Goal: Task Accomplishment & Management: Manage account settings

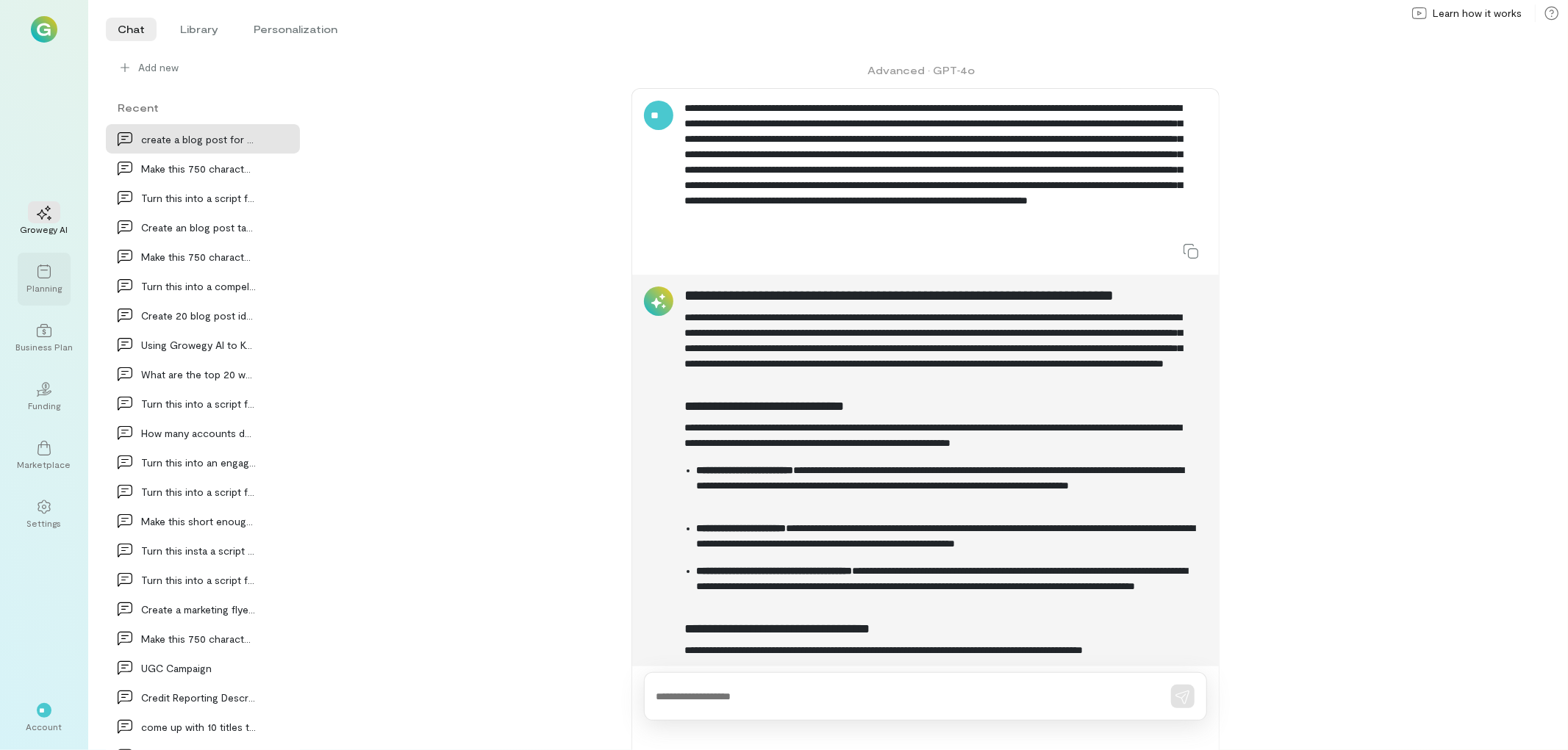
scroll to position [992, 0]
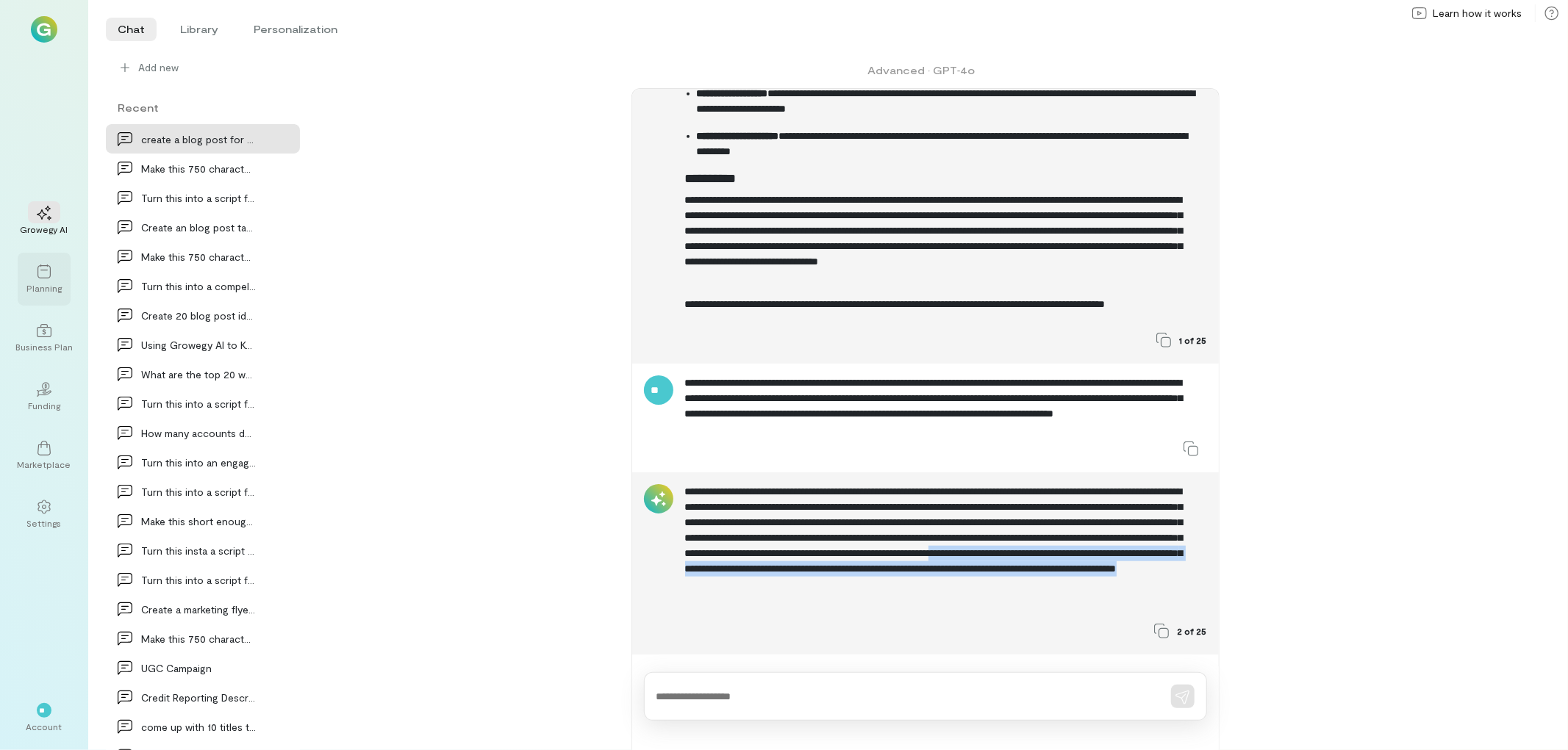
click at [25, 266] on div "Planning" at bounding box center [44, 279] width 53 height 53
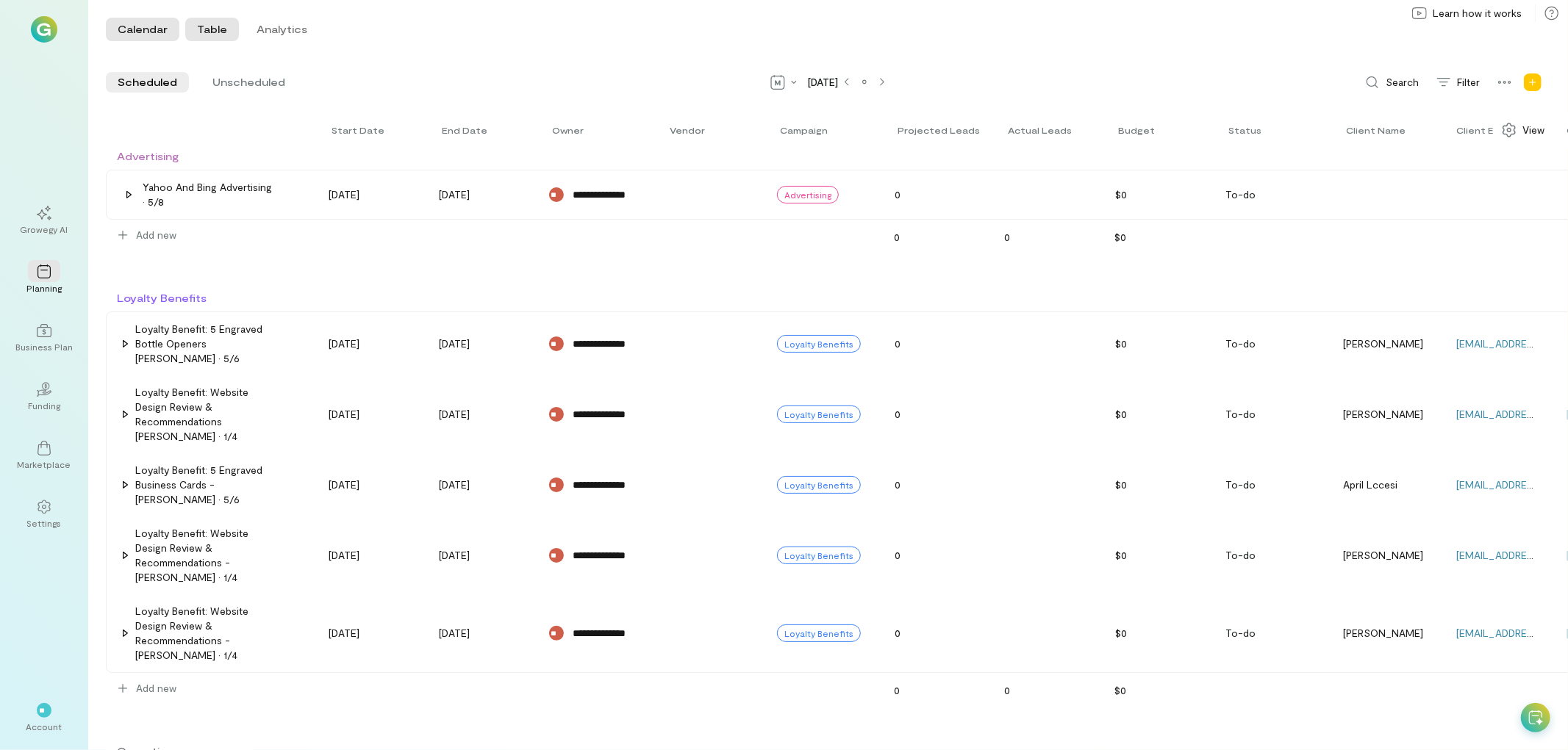
click at [149, 26] on button "Calendar" at bounding box center [142, 30] width 74 height 24
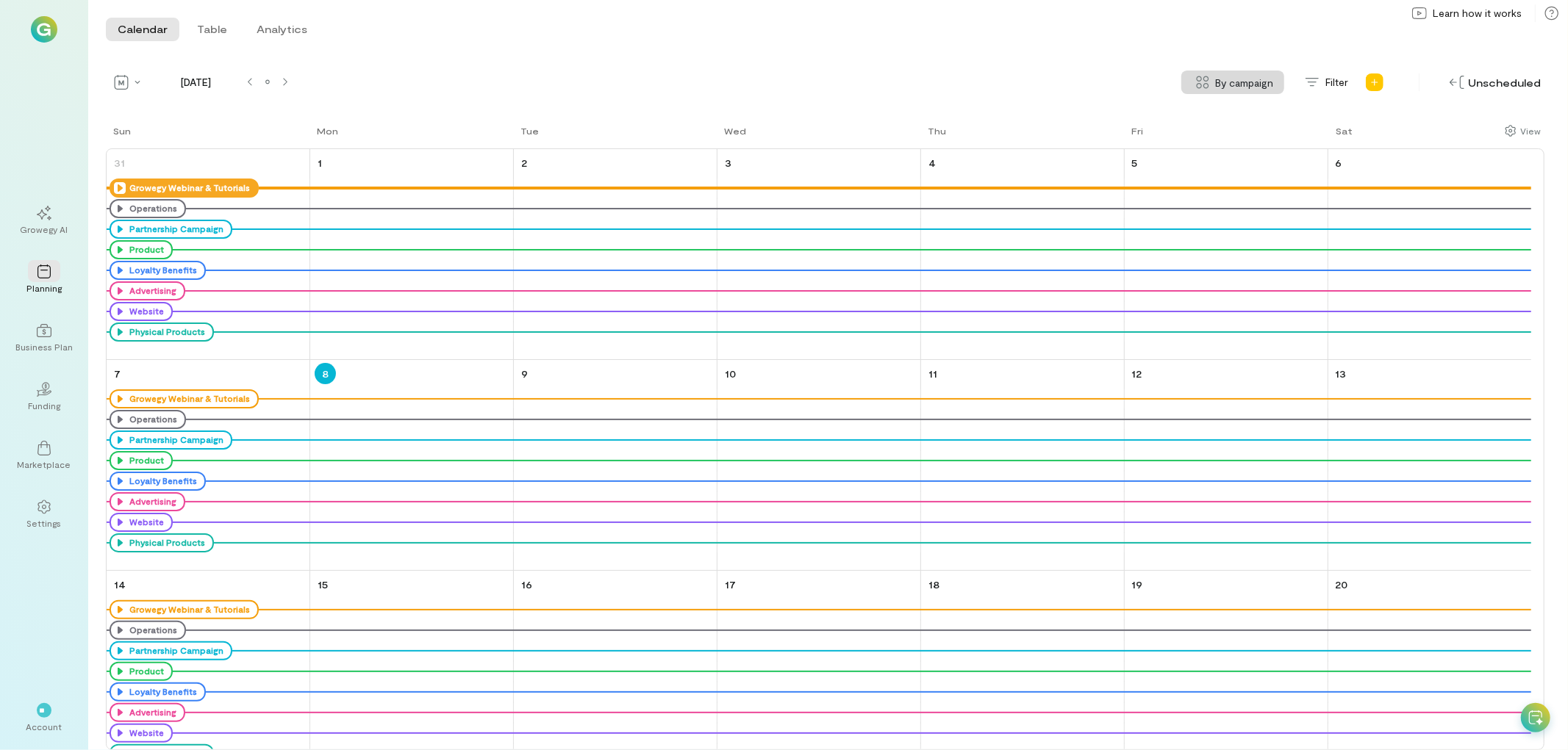
click at [121, 185] on icon at bounding box center [120, 188] width 12 height 12
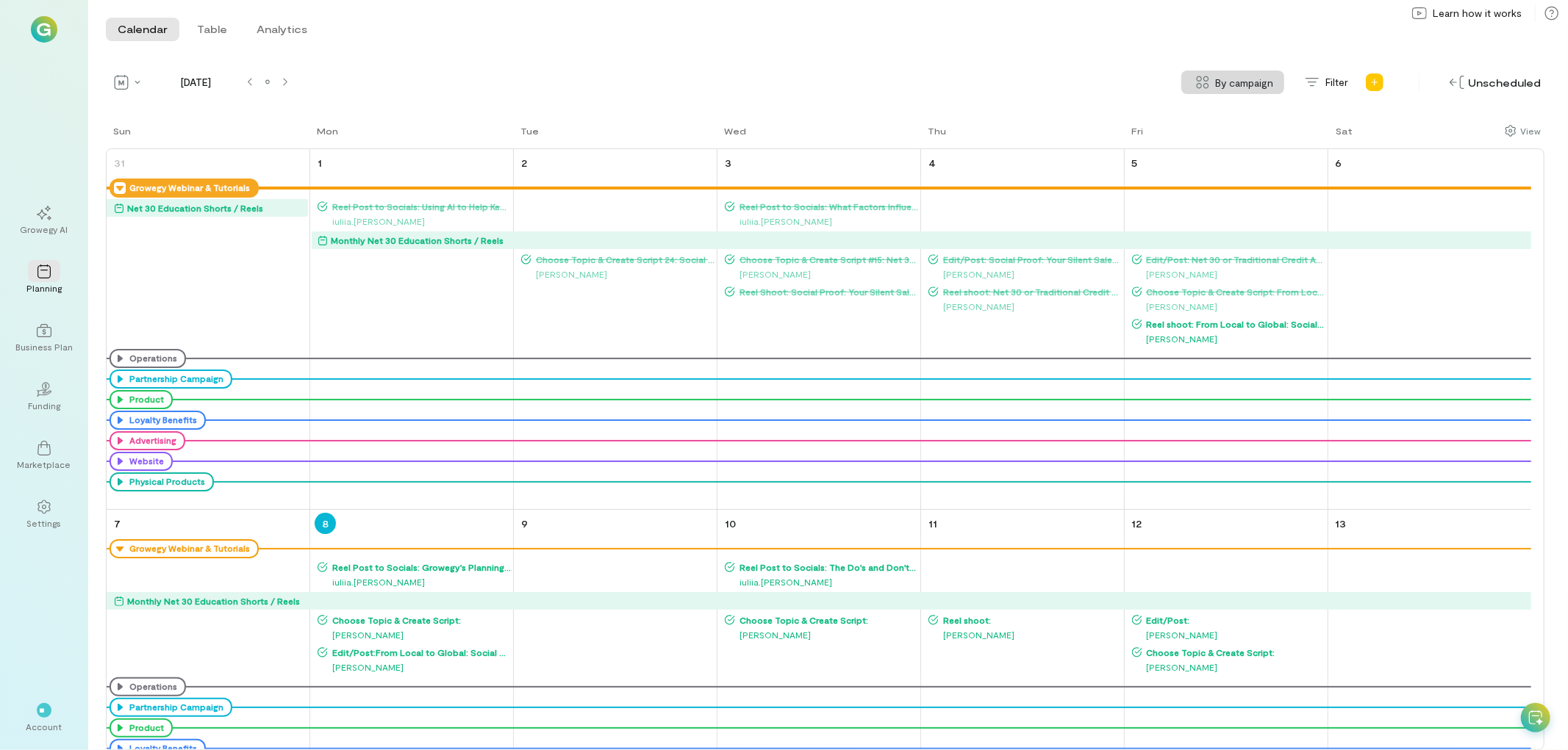
click at [1247, 333] on div "[PERSON_NAME]" at bounding box center [1228, 339] width 194 height 15
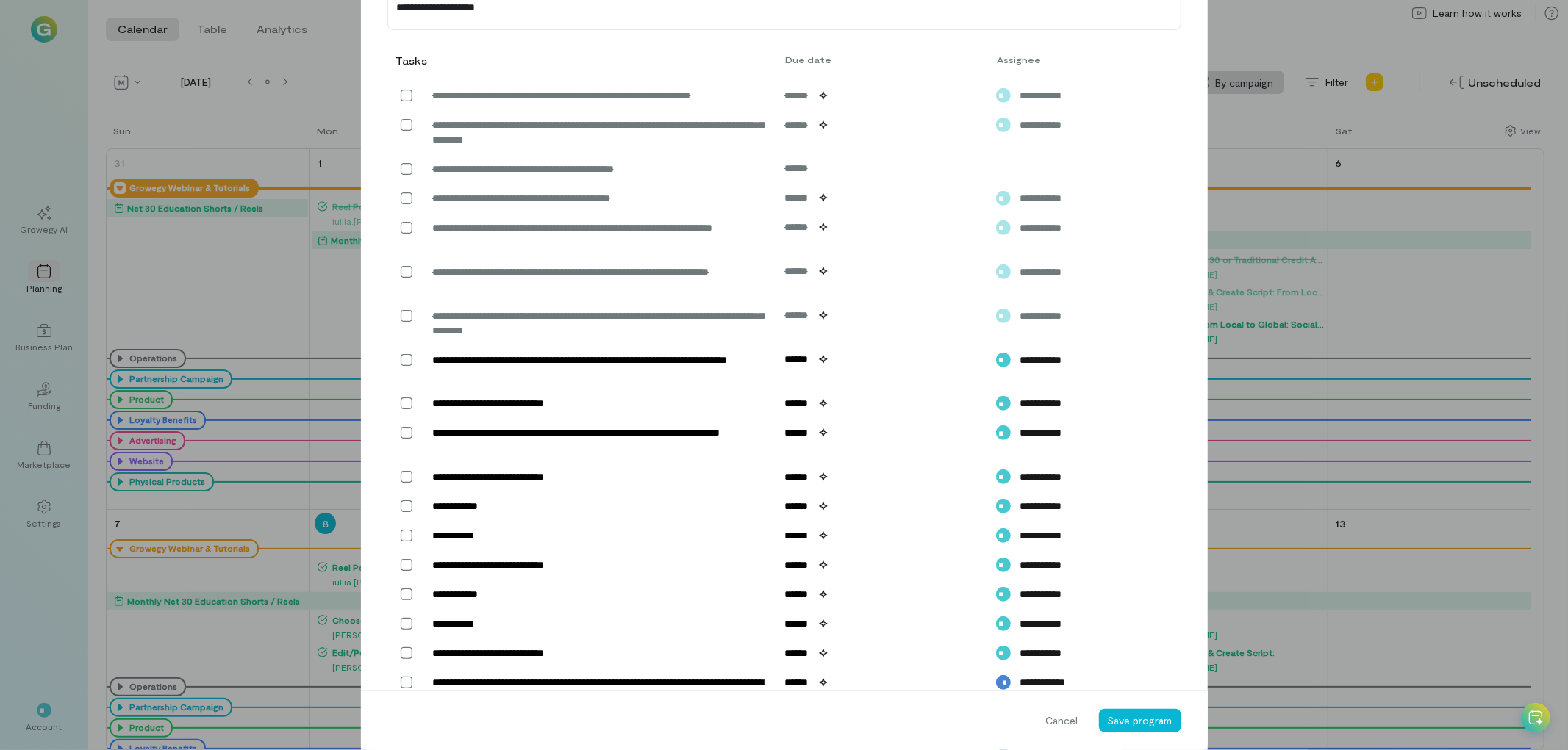
scroll to position [635, 0]
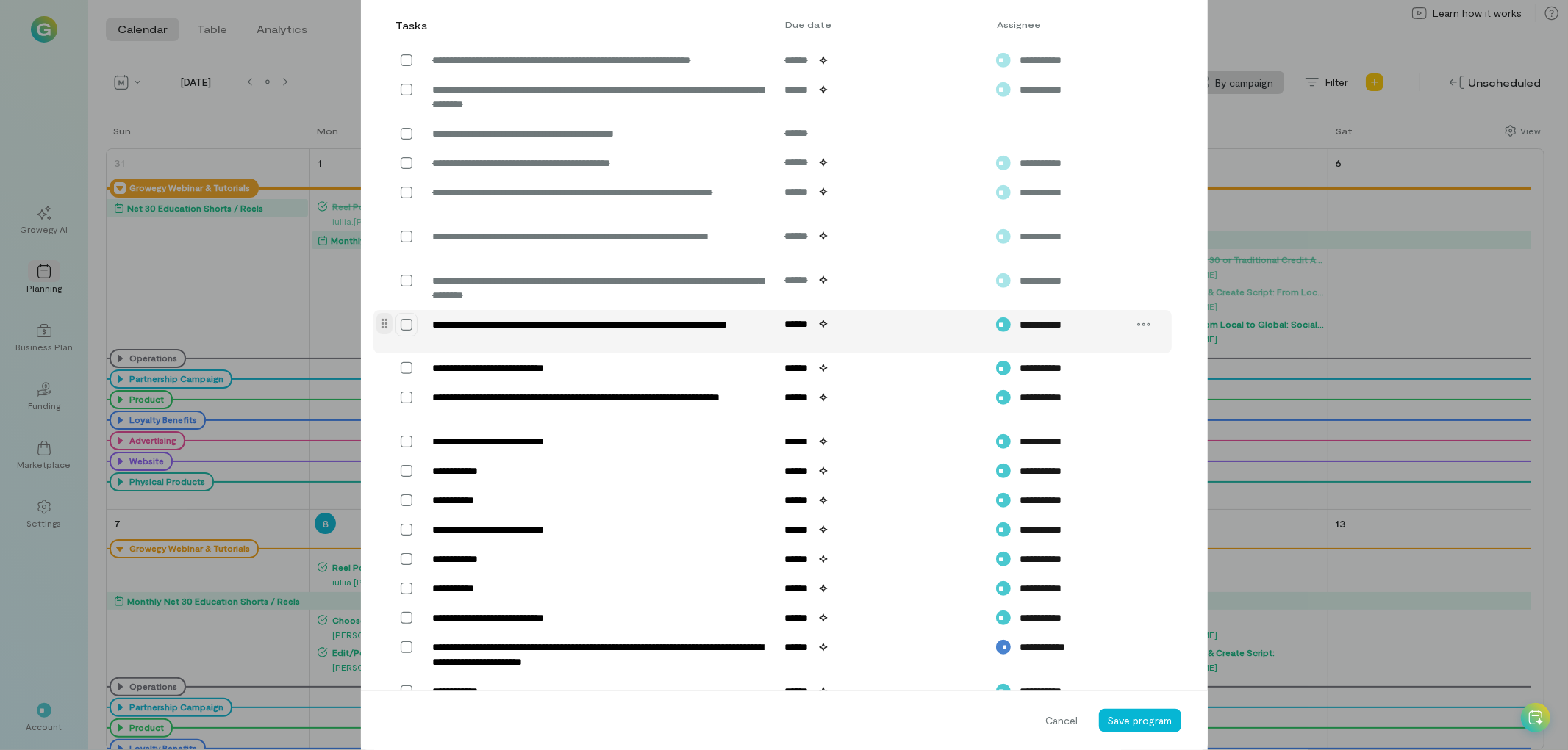
click at [399, 332] on icon at bounding box center [407, 325] width 15 height 15
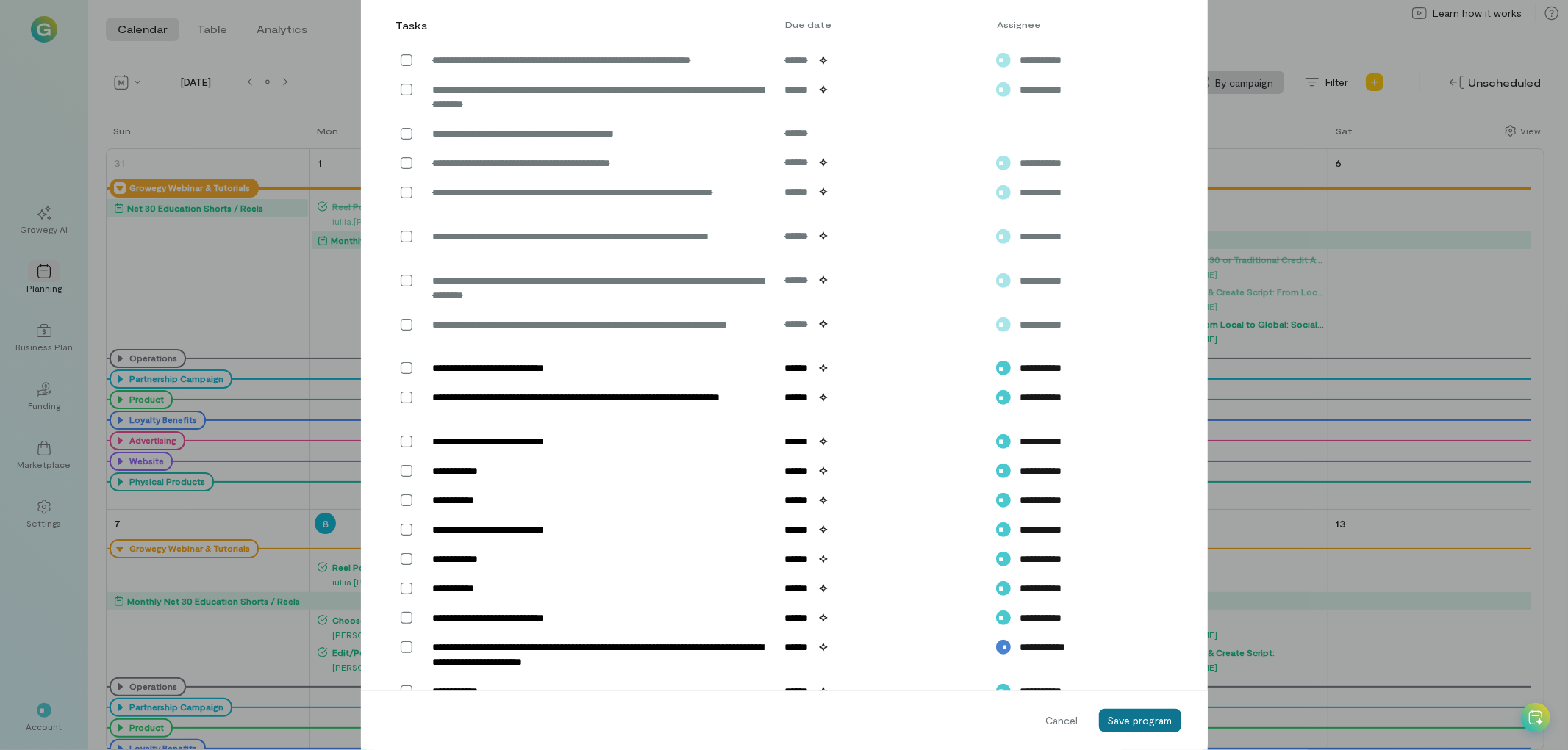
click at [1157, 723] on span "Save program" at bounding box center [1140, 720] width 65 height 13
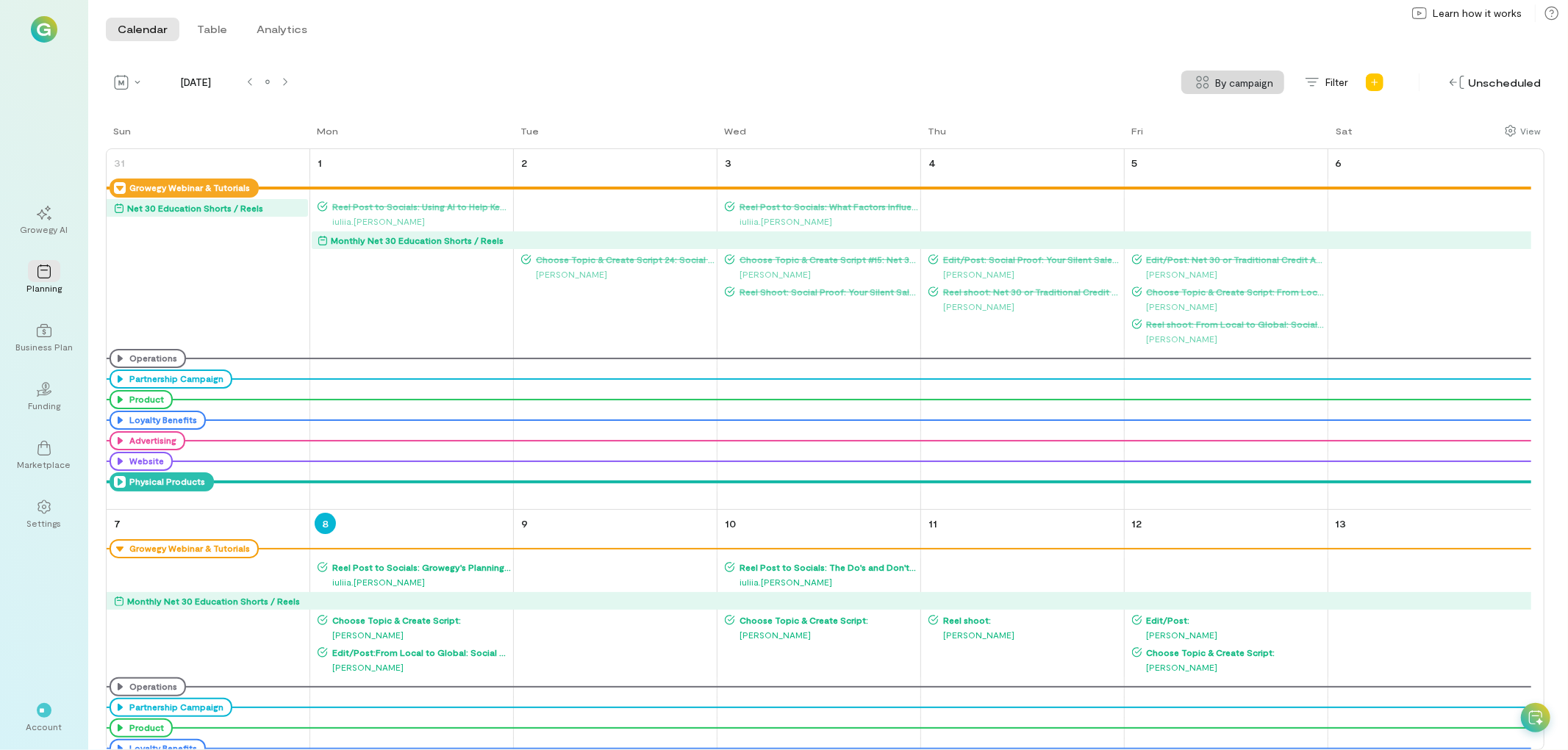
scroll to position [82, 0]
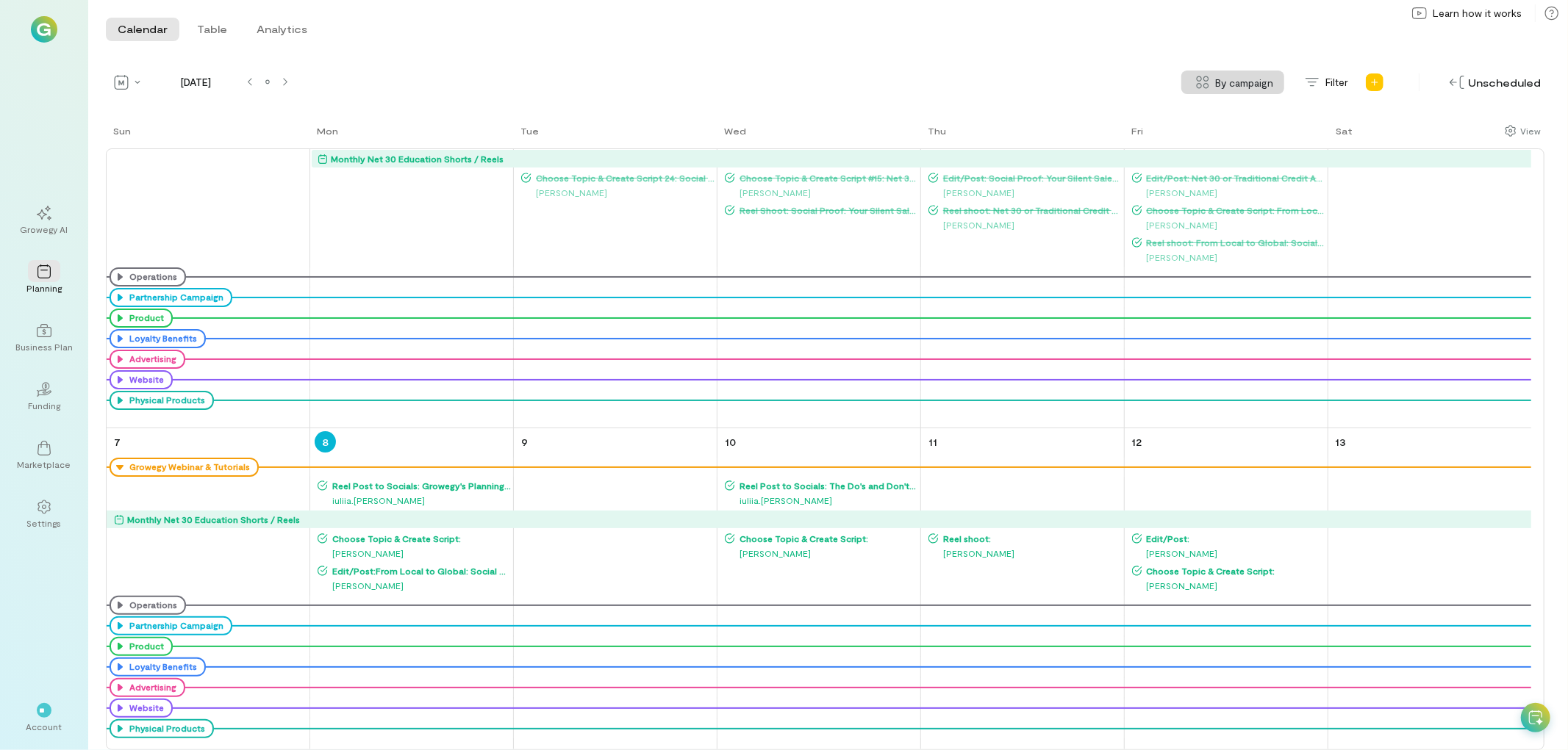
click at [966, 535] on span "Reel shoot:" at bounding box center [1030, 539] width 184 height 12
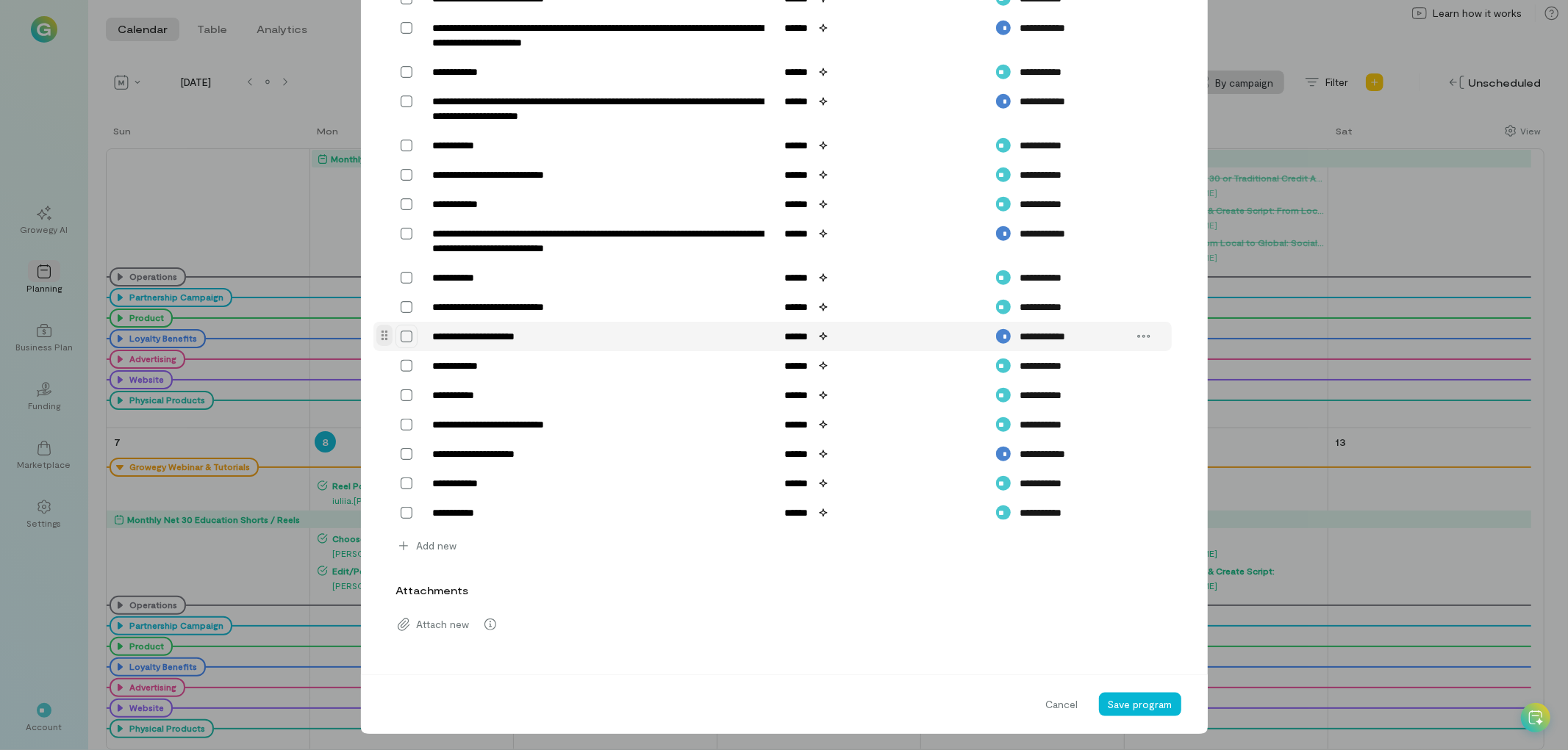
scroll to position [1302, 0]
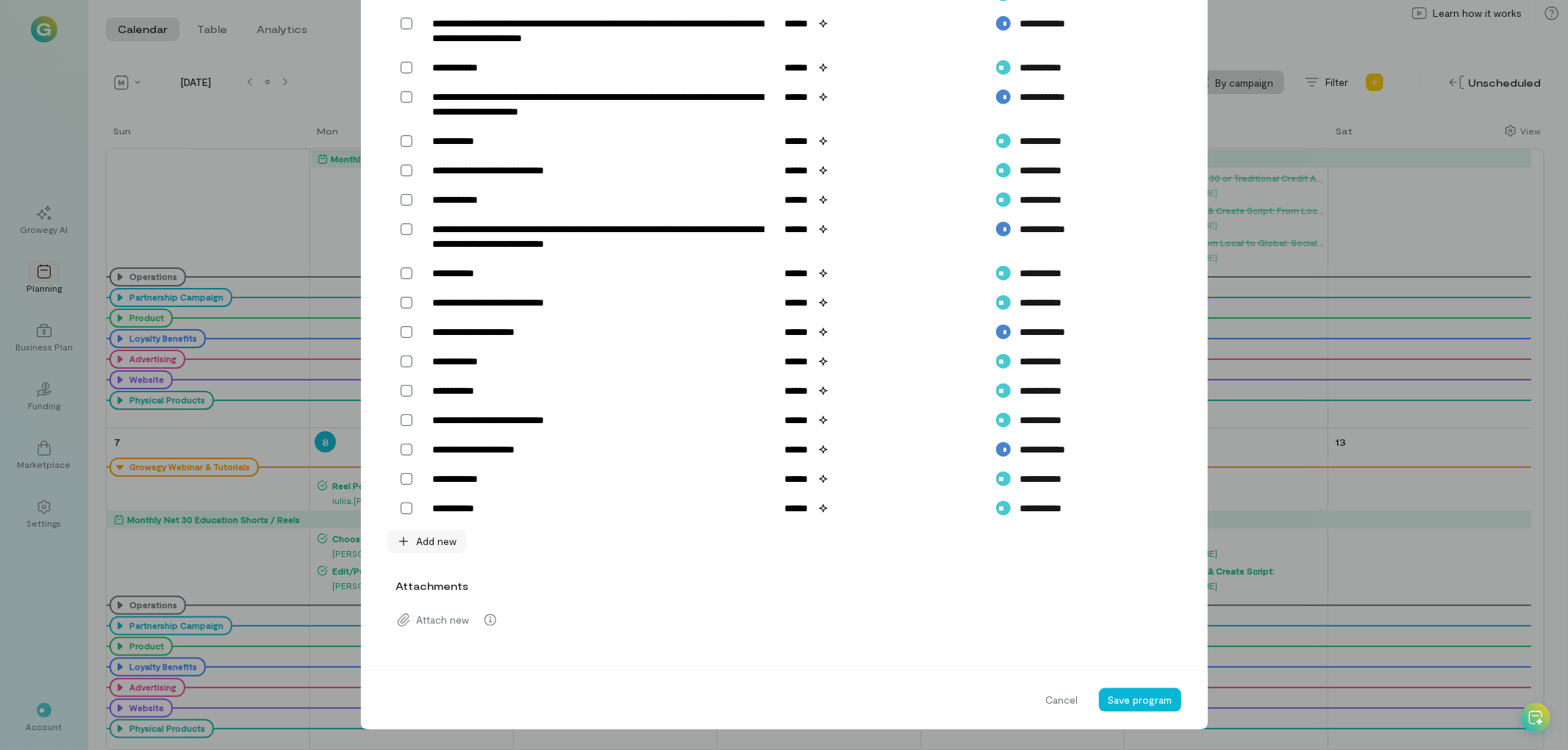
click at [436, 545] on span "Add new" at bounding box center [437, 542] width 40 height 15
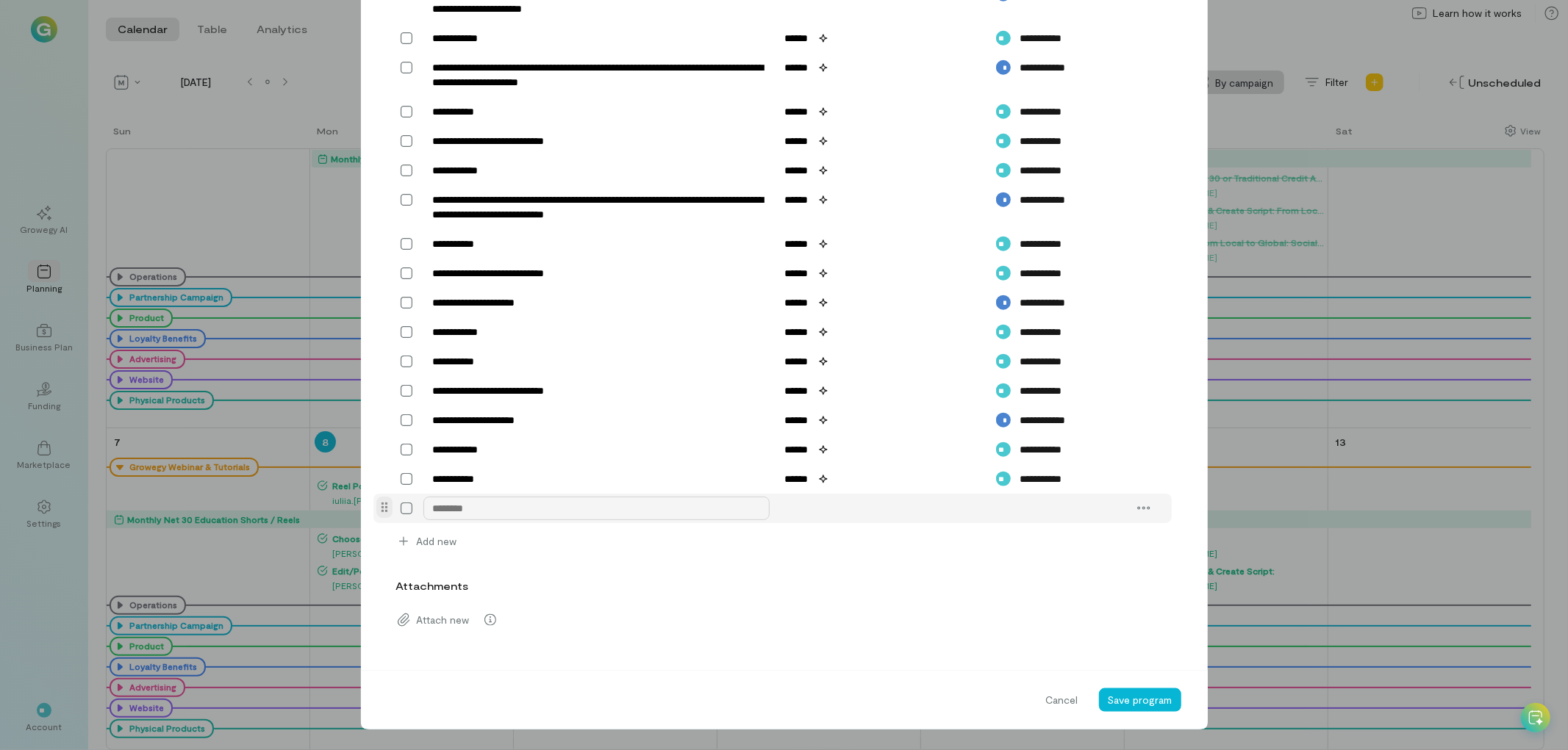
click at [444, 520] on textarea at bounding box center [596, 508] width 346 height 24
type textarea "**********"
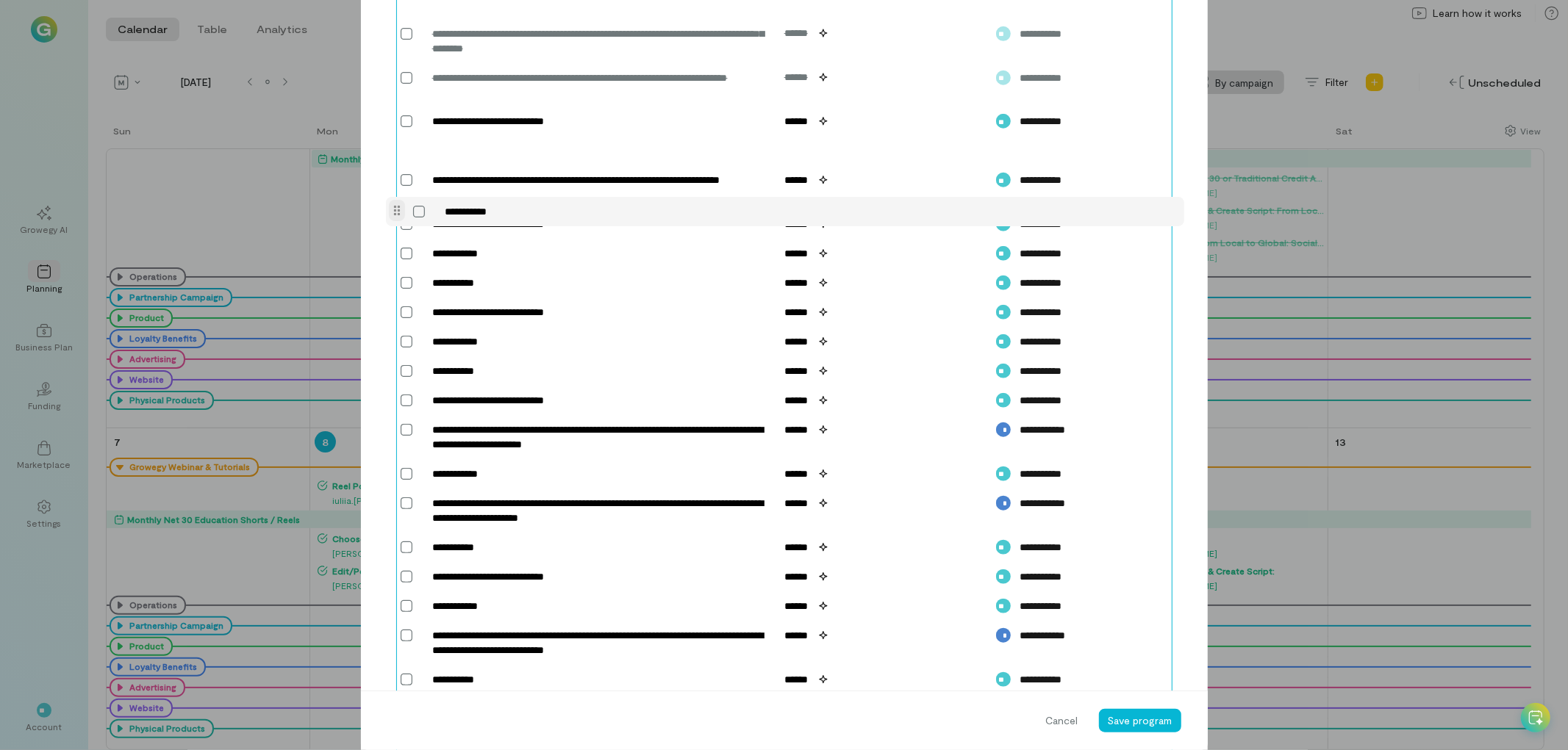
scroll to position [879, 0]
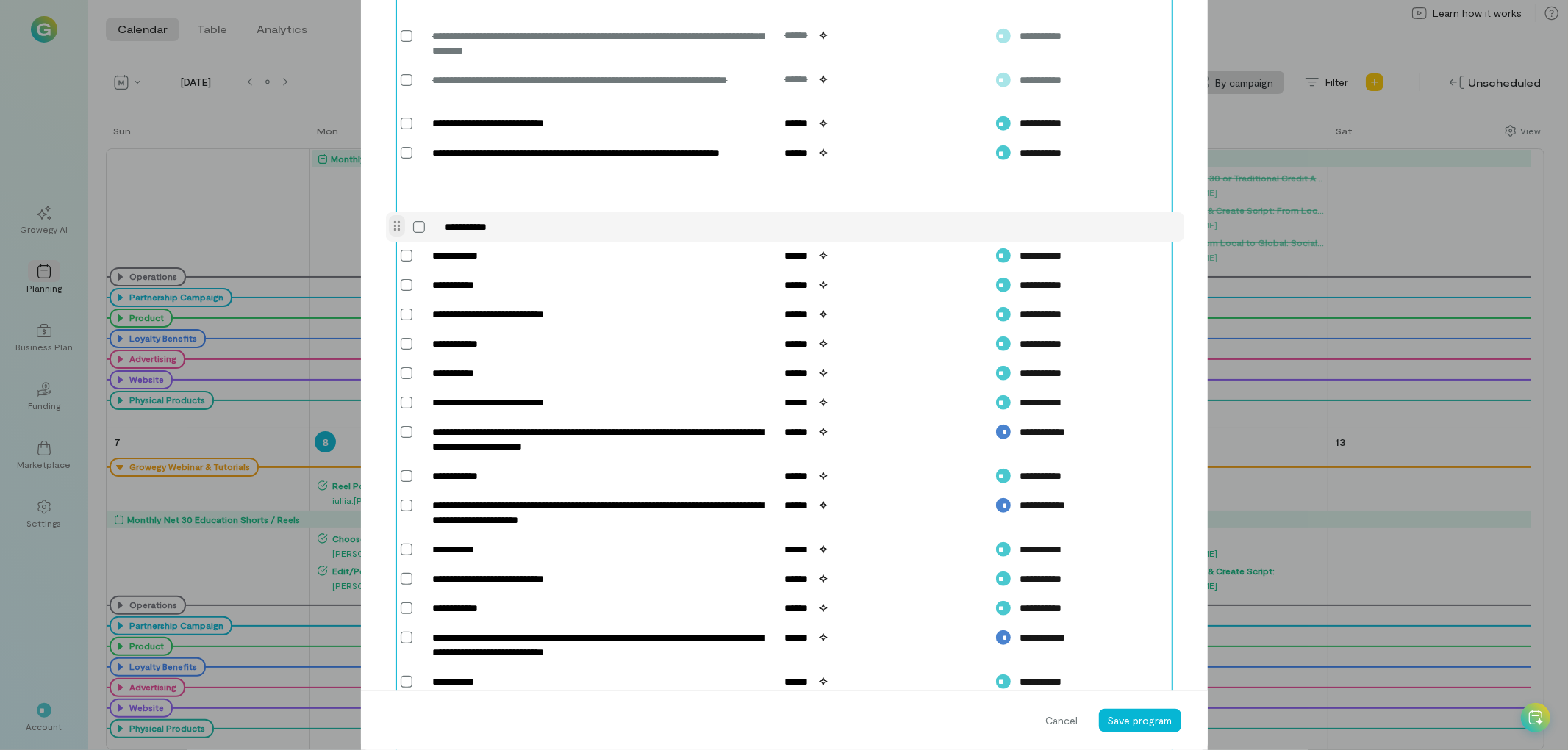
drag, startPoint x: 375, startPoint y: 545, endPoint x: 394, endPoint y: 230, distance: 315.6
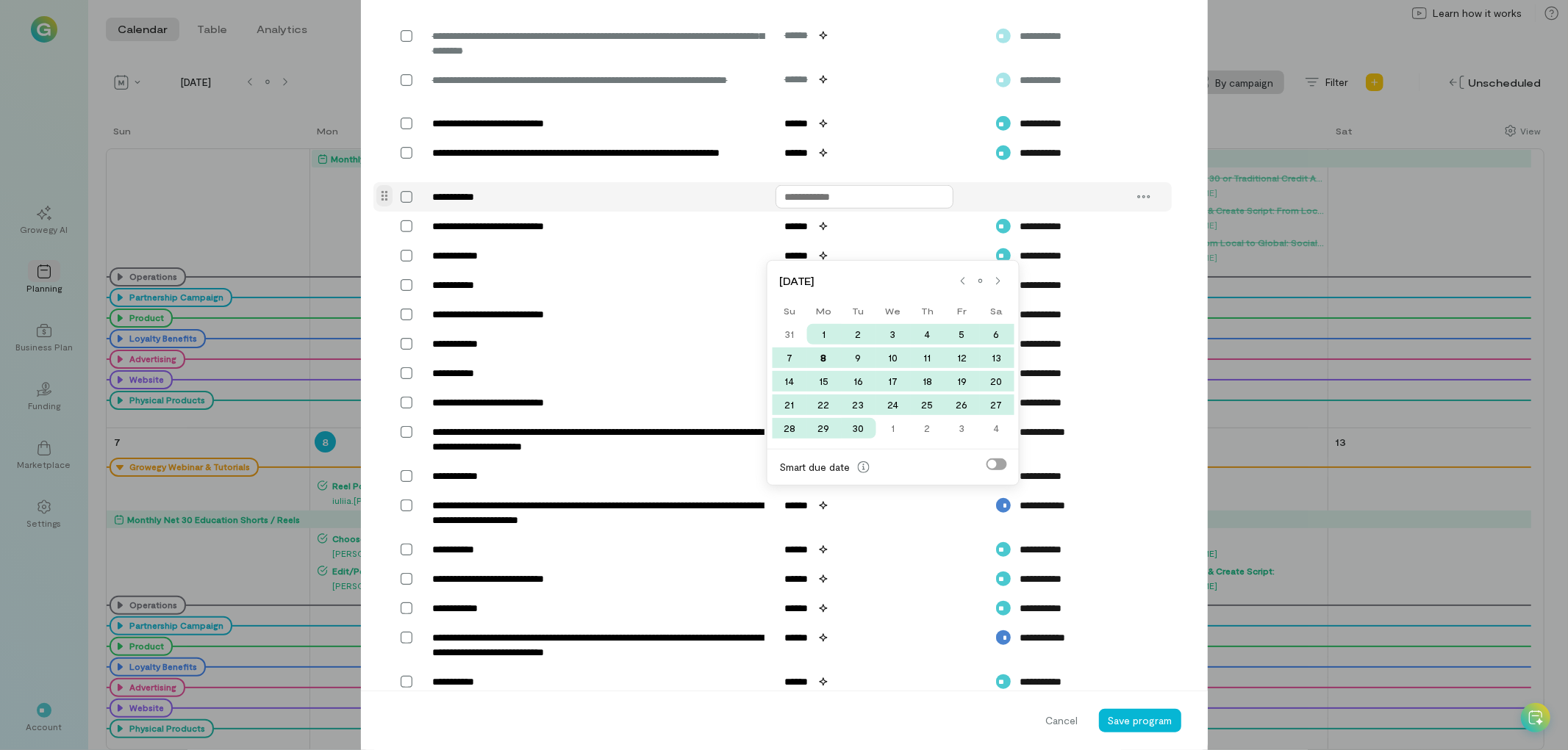
click at [853, 208] on input "text" at bounding box center [864, 197] width 178 height 24
click at [860, 356] on div "9" at bounding box center [858, 358] width 34 height 21
type input "******"
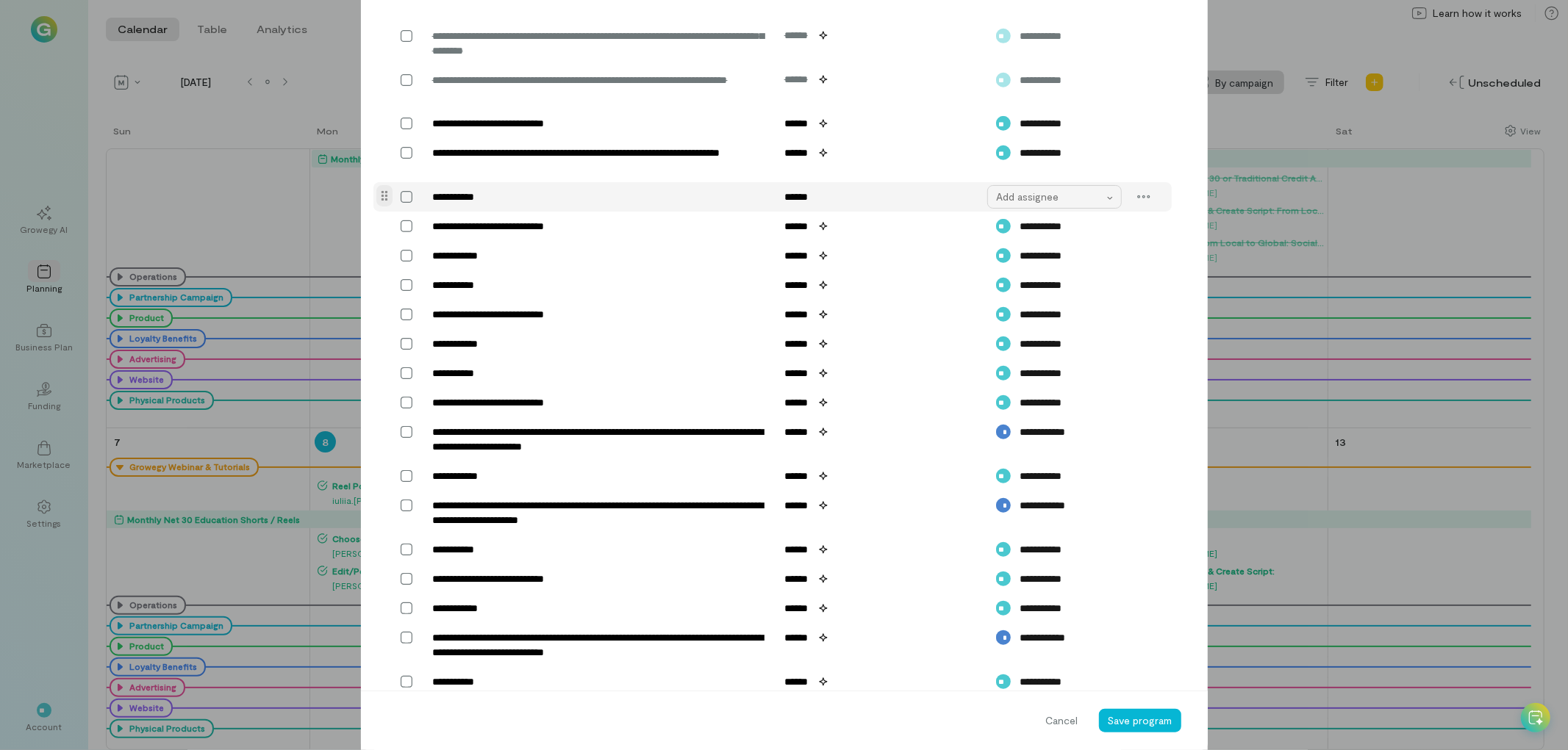
click at [1022, 204] on div "Add assignee" at bounding box center [1050, 197] width 108 height 15
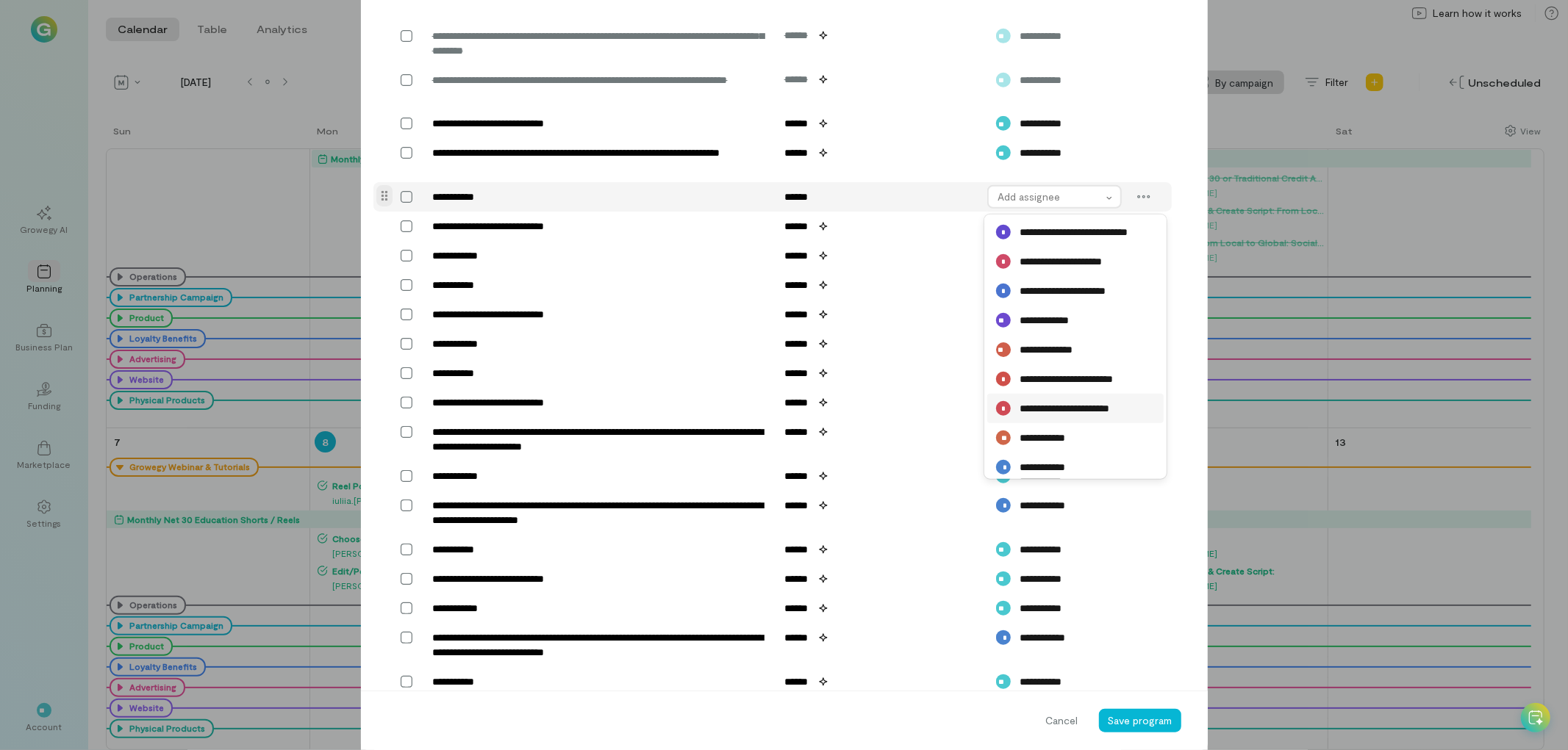
scroll to position [93, 0]
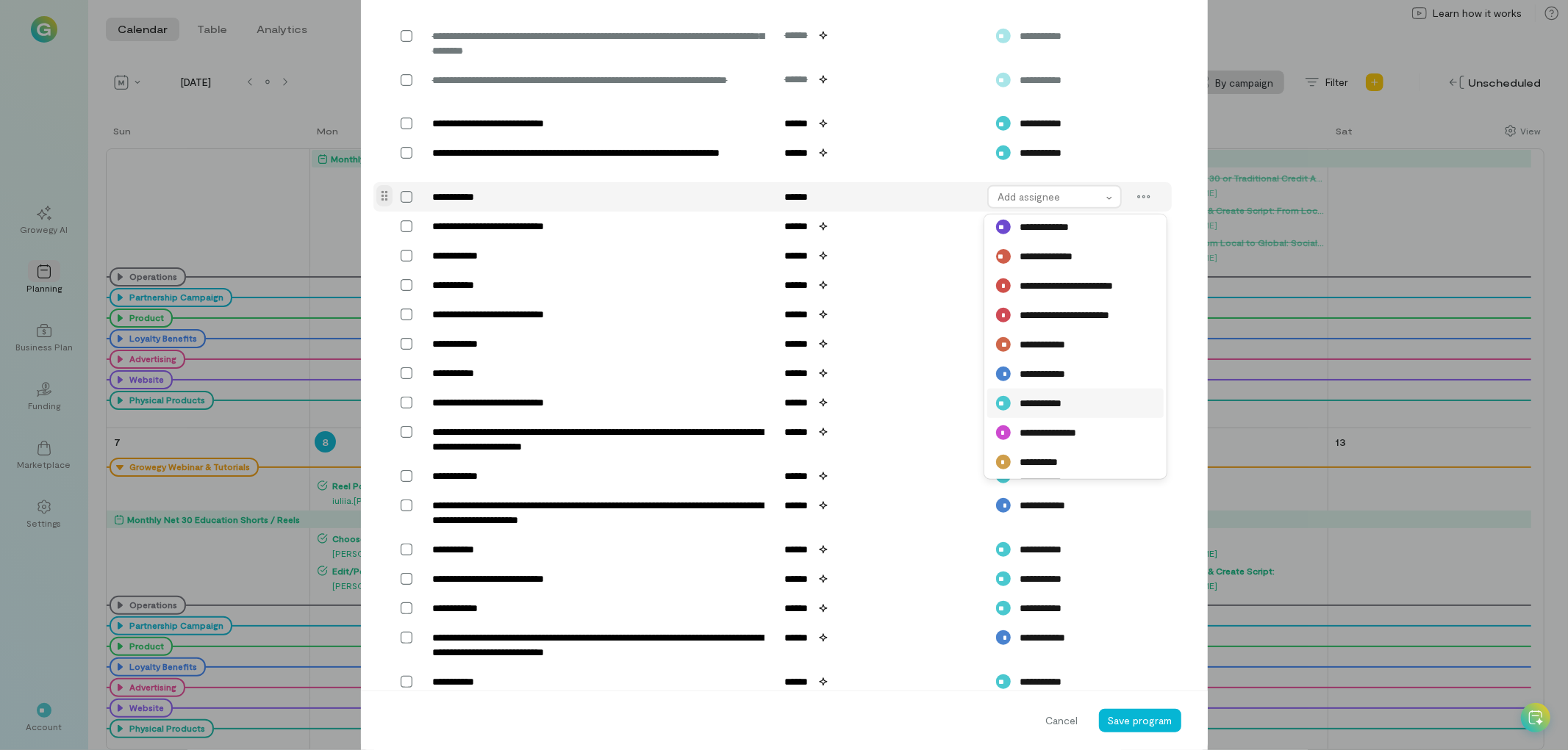
click at [1073, 411] on div "**********" at bounding box center [1075, 403] width 159 height 15
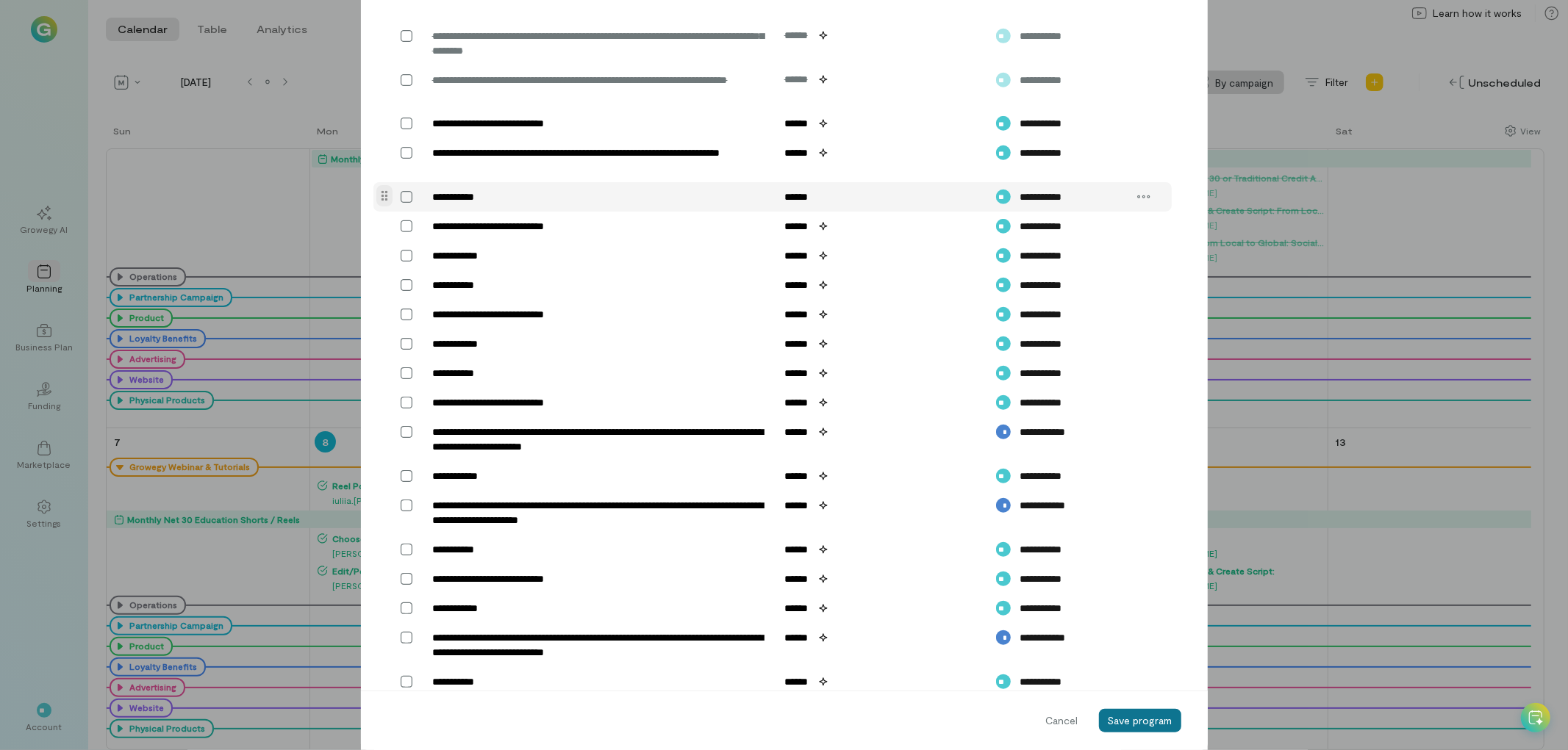
click at [1128, 717] on span "Save program" at bounding box center [1140, 720] width 65 height 13
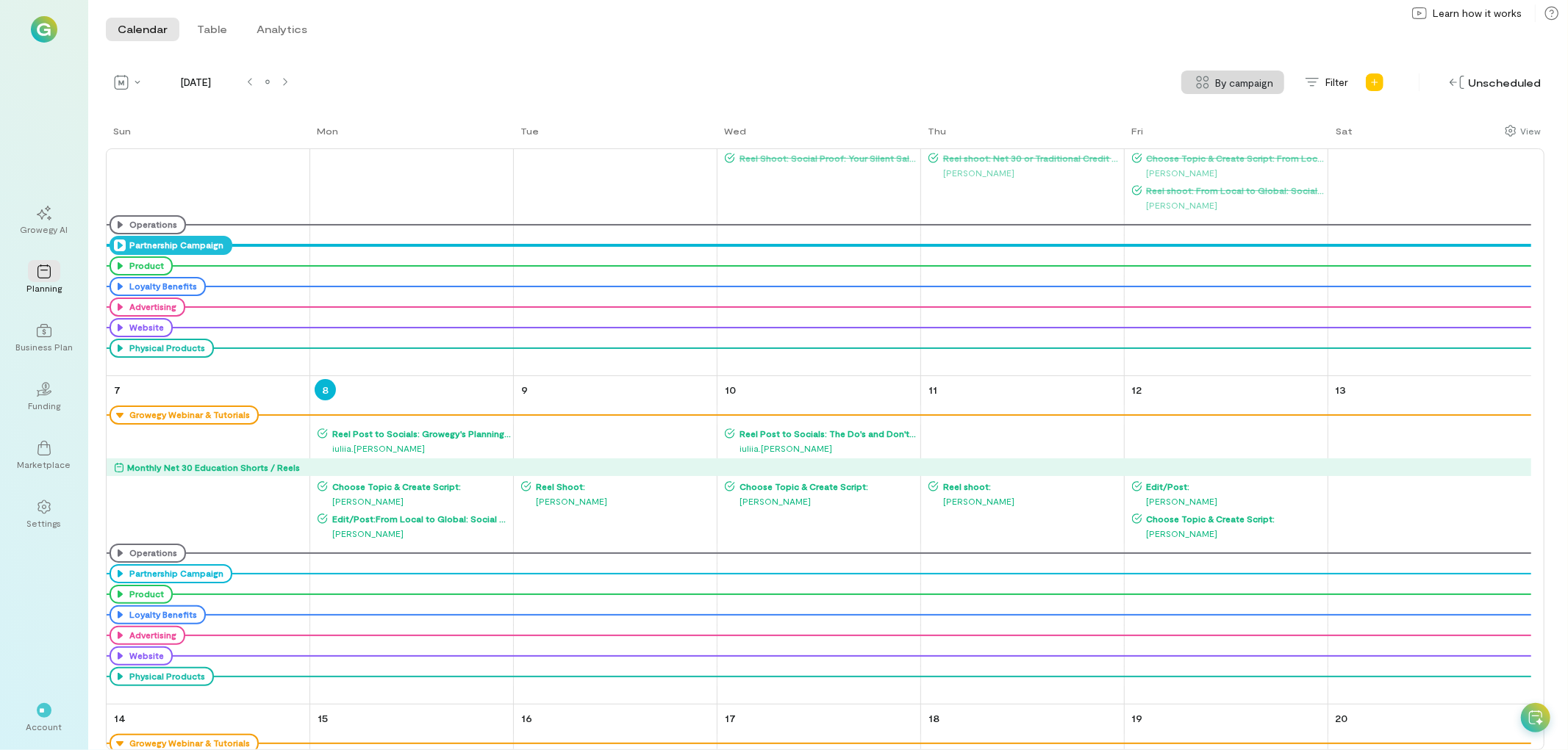
scroll to position [163, 0]
